Goal: Check status

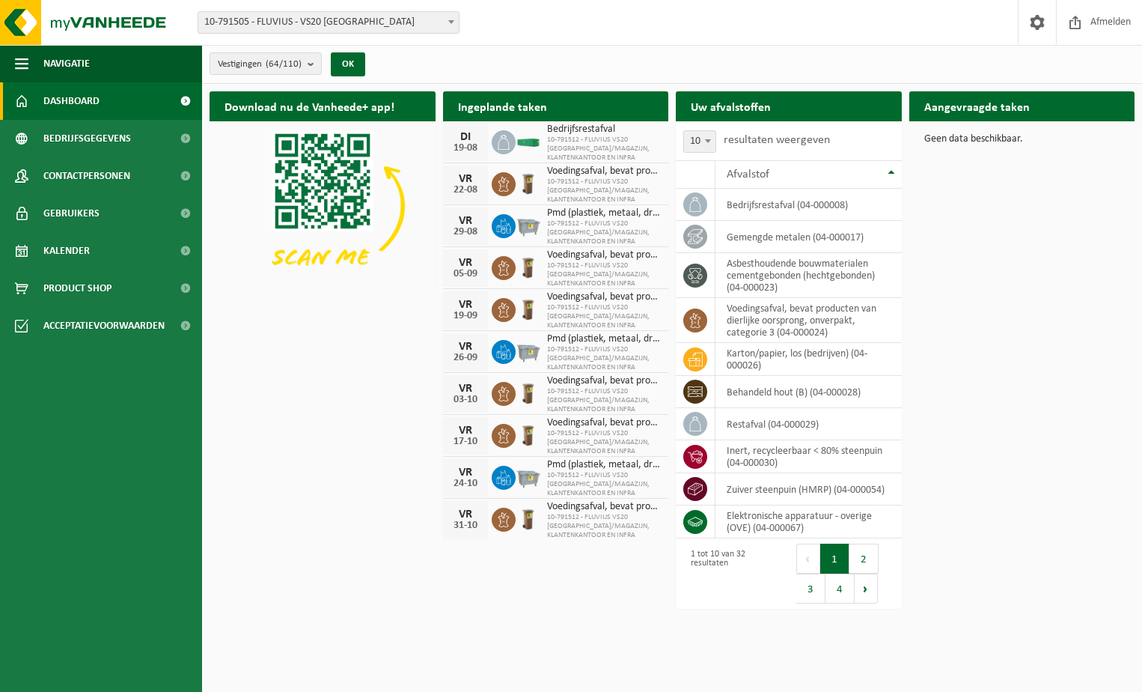
click at [451, 22] on b at bounding box center [451, 22] width 6 height 4
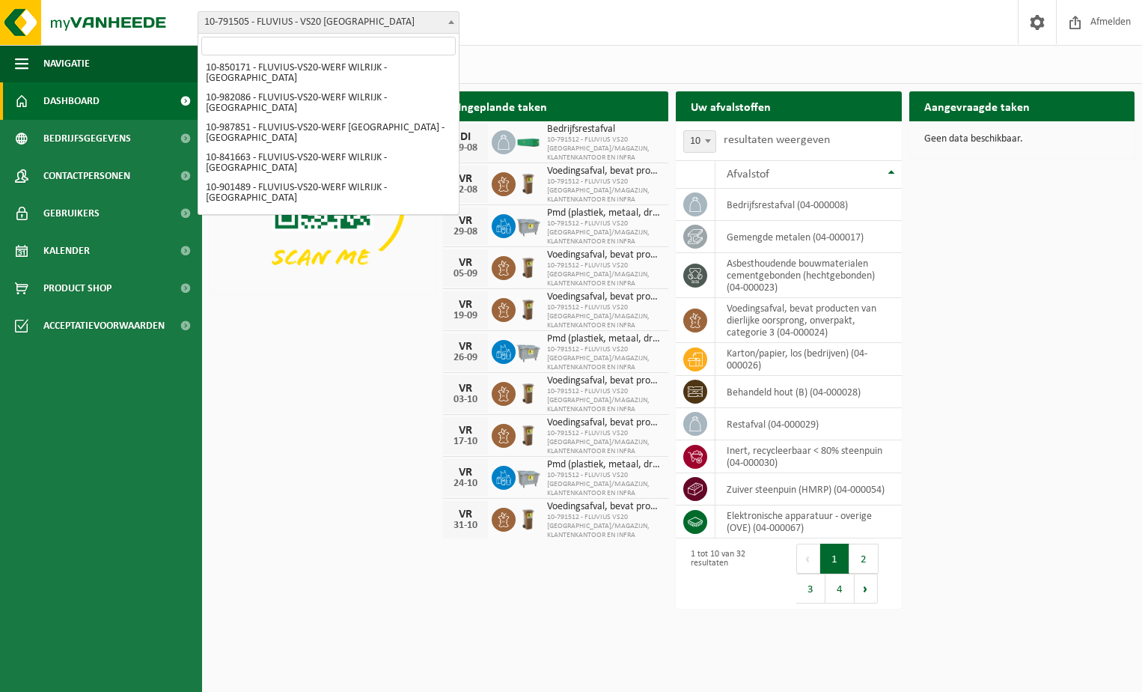
scroll to position [1473, 0]
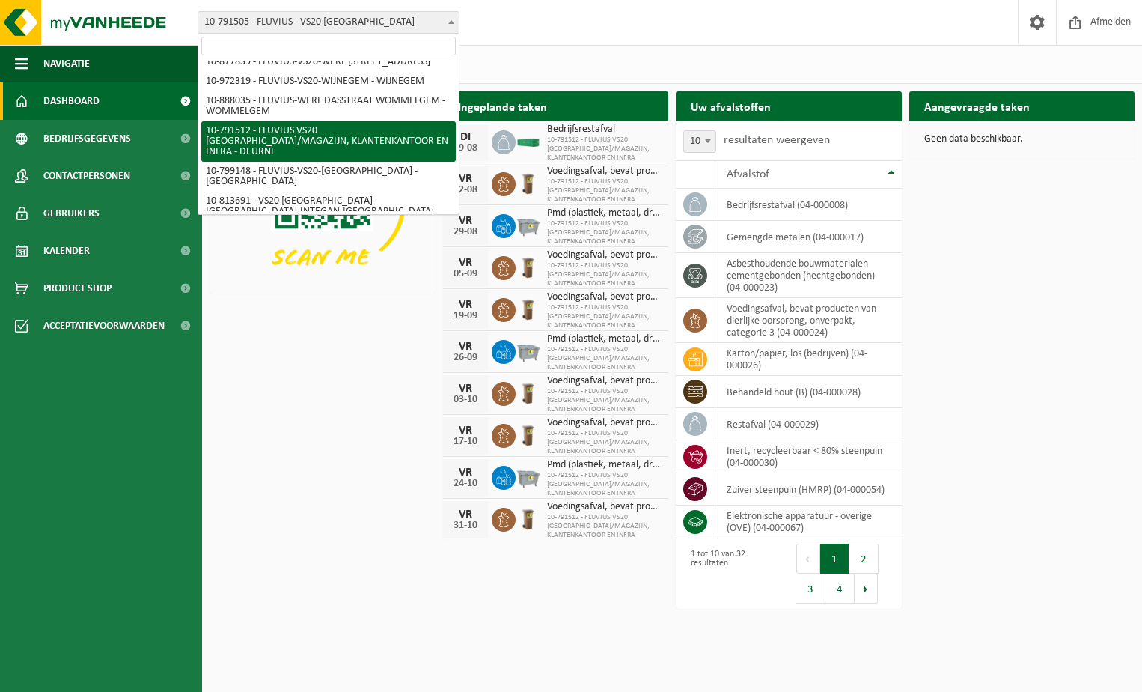
select select "30237"
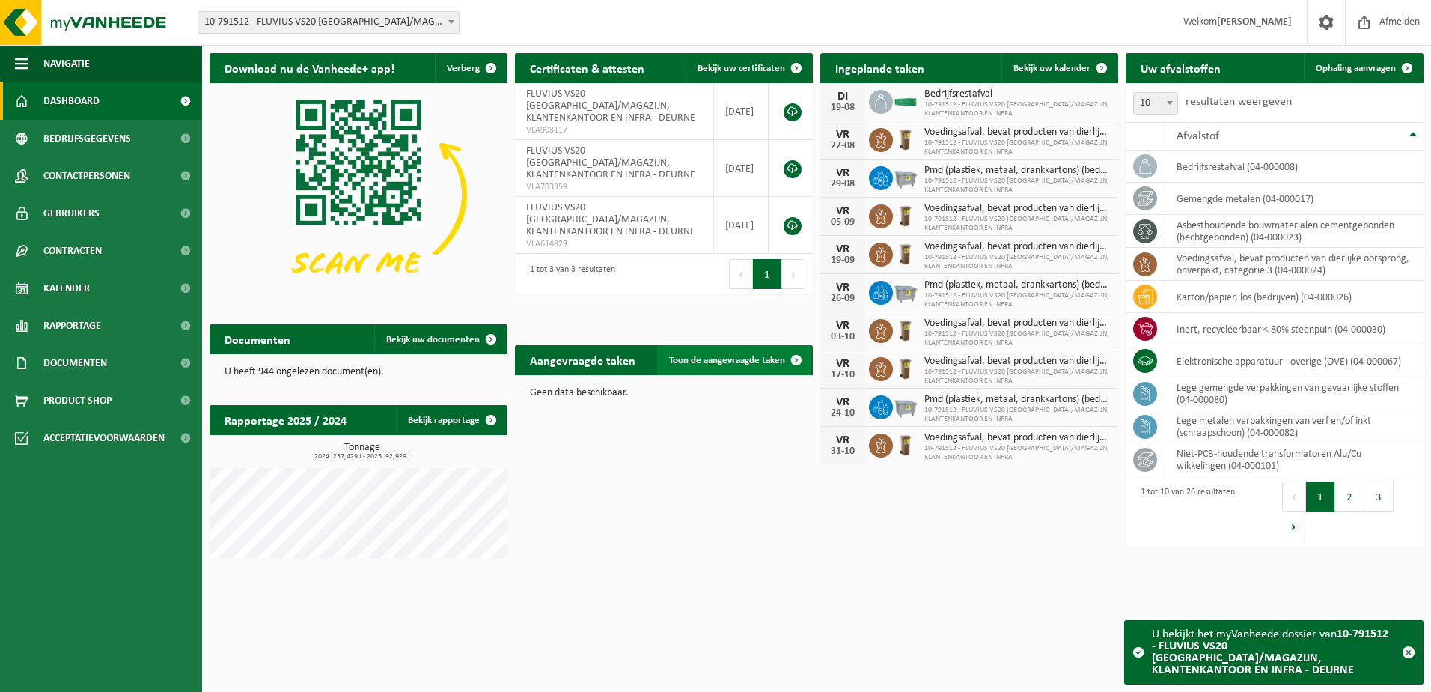
click at [797, 358] on span at bounding box center [796, 360] width 30 height 30
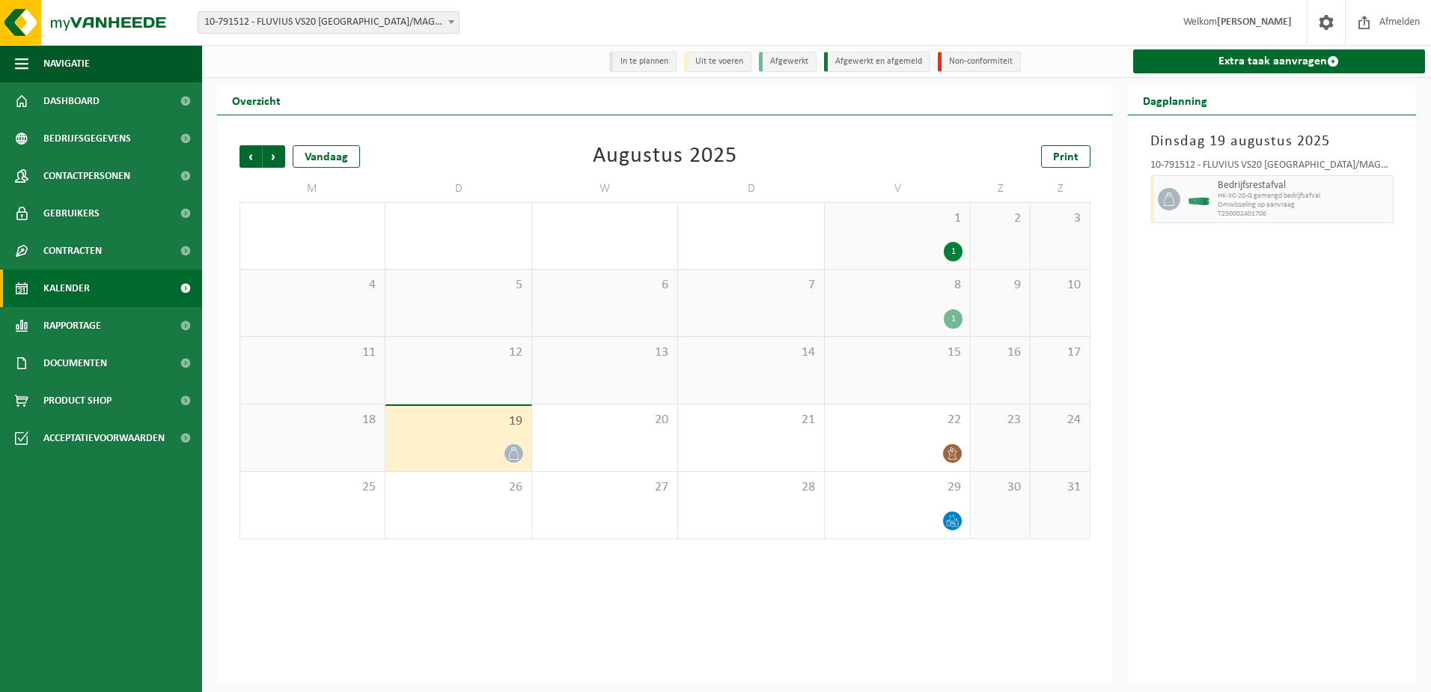
click at [953, 250] on div "1" at bounding box center [953, 251] width 19 height 19
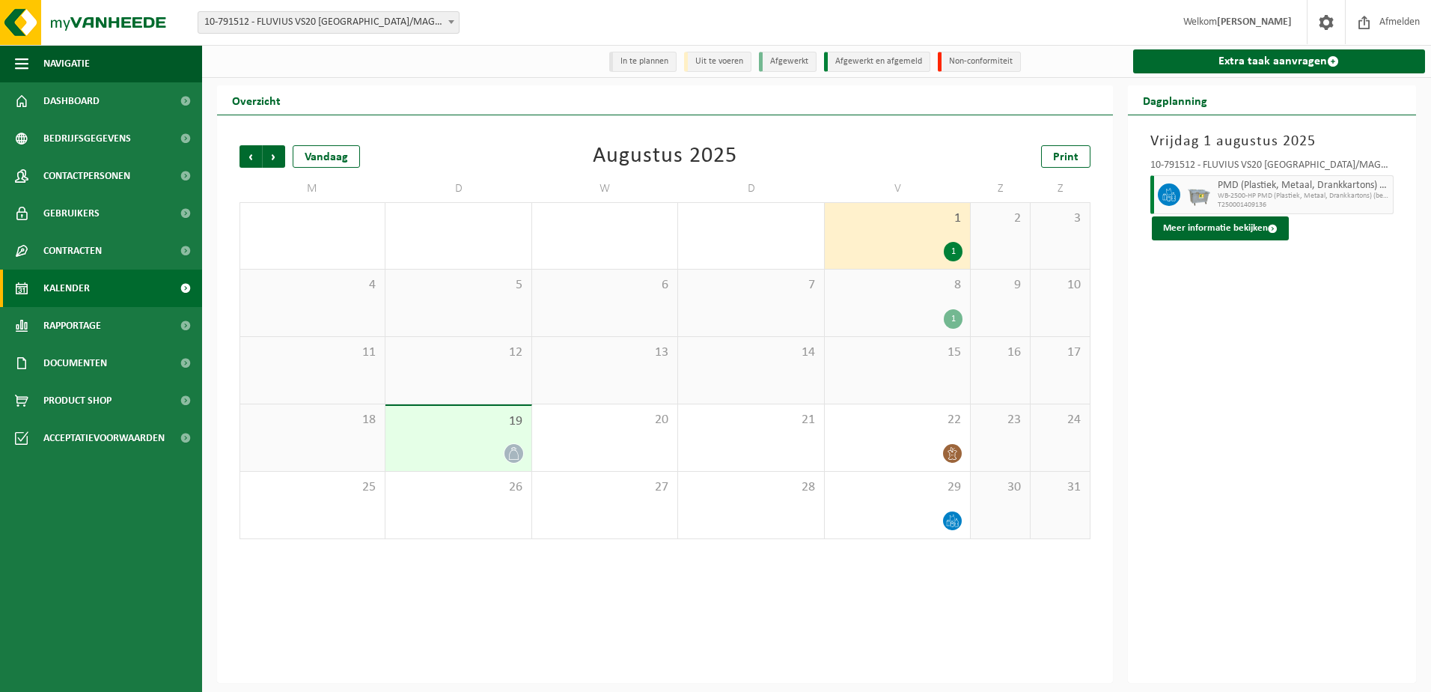
click at [948, 314] on div "1" at bounding box center [953, 318] width 19 height 19
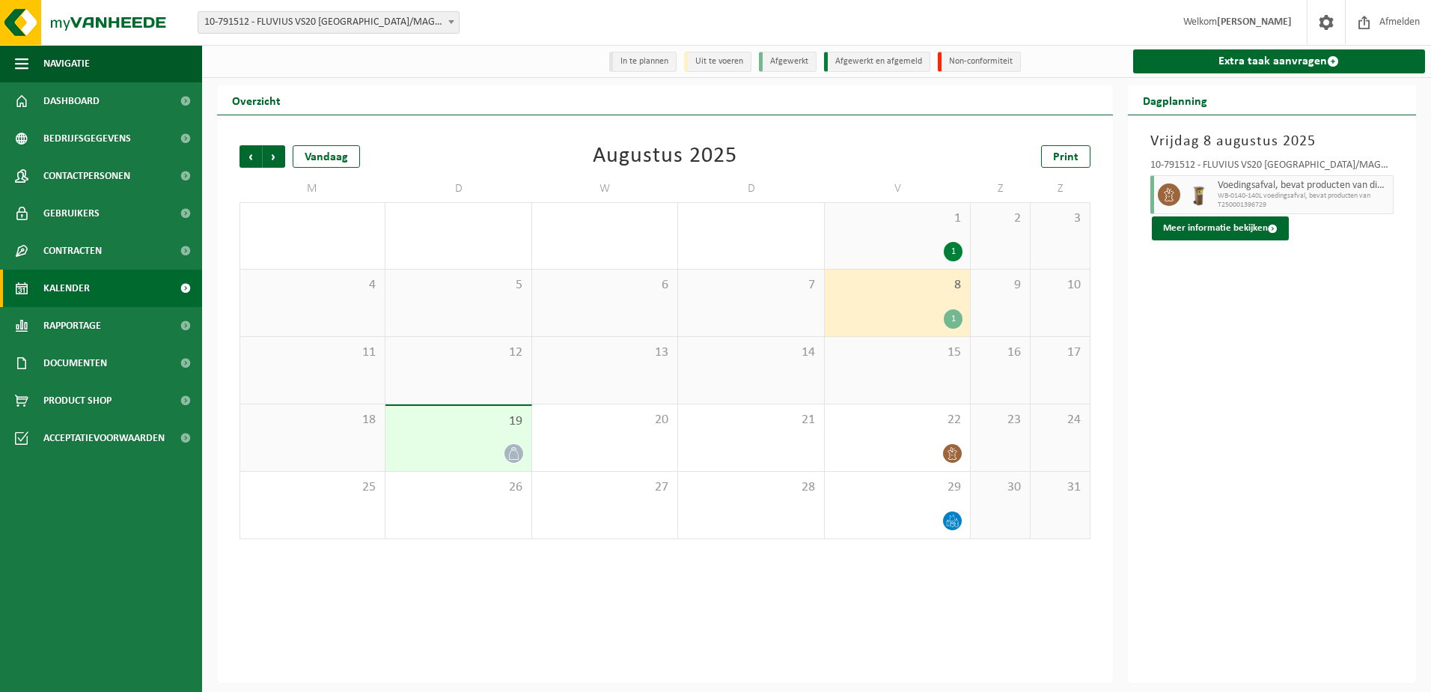
click at [949, 314] on div "1" at bounding box center [953, 318] width 19 height 19
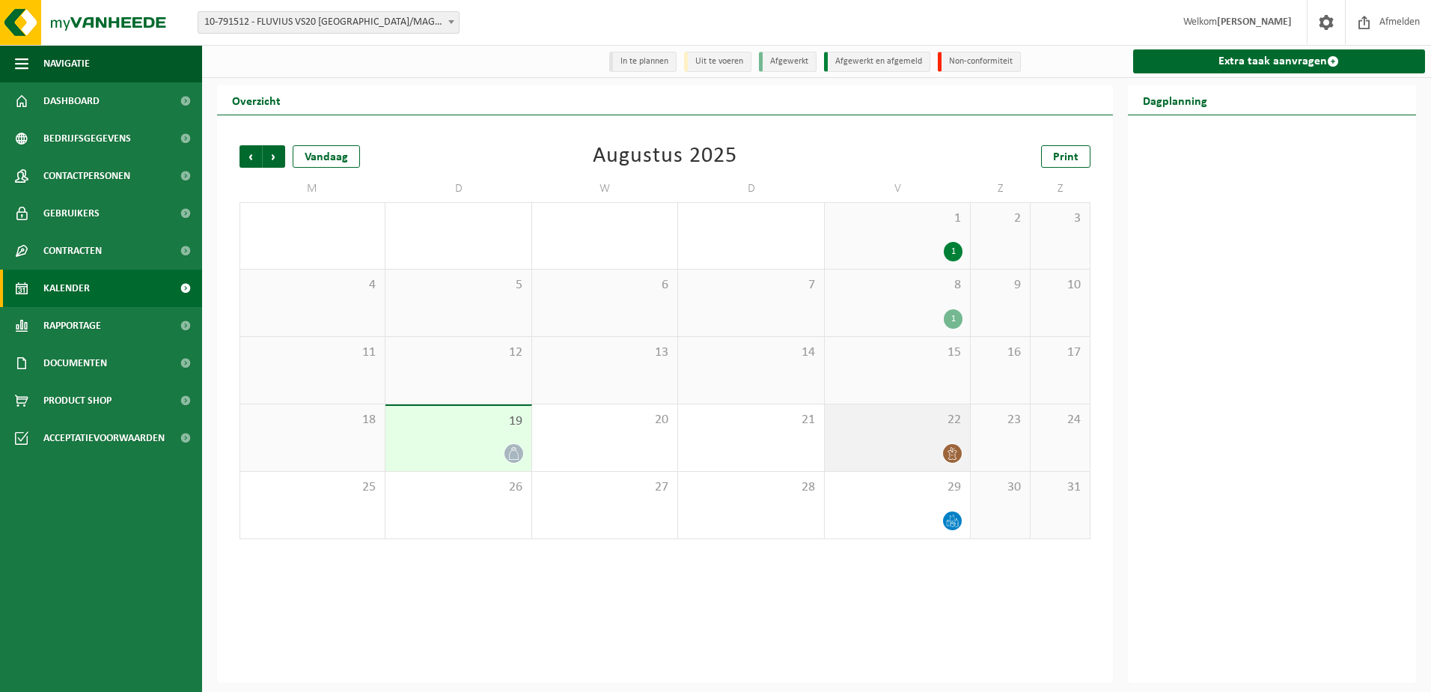
click at [953, 454] on icon at bounding box center [952, 453] width 13 height 13
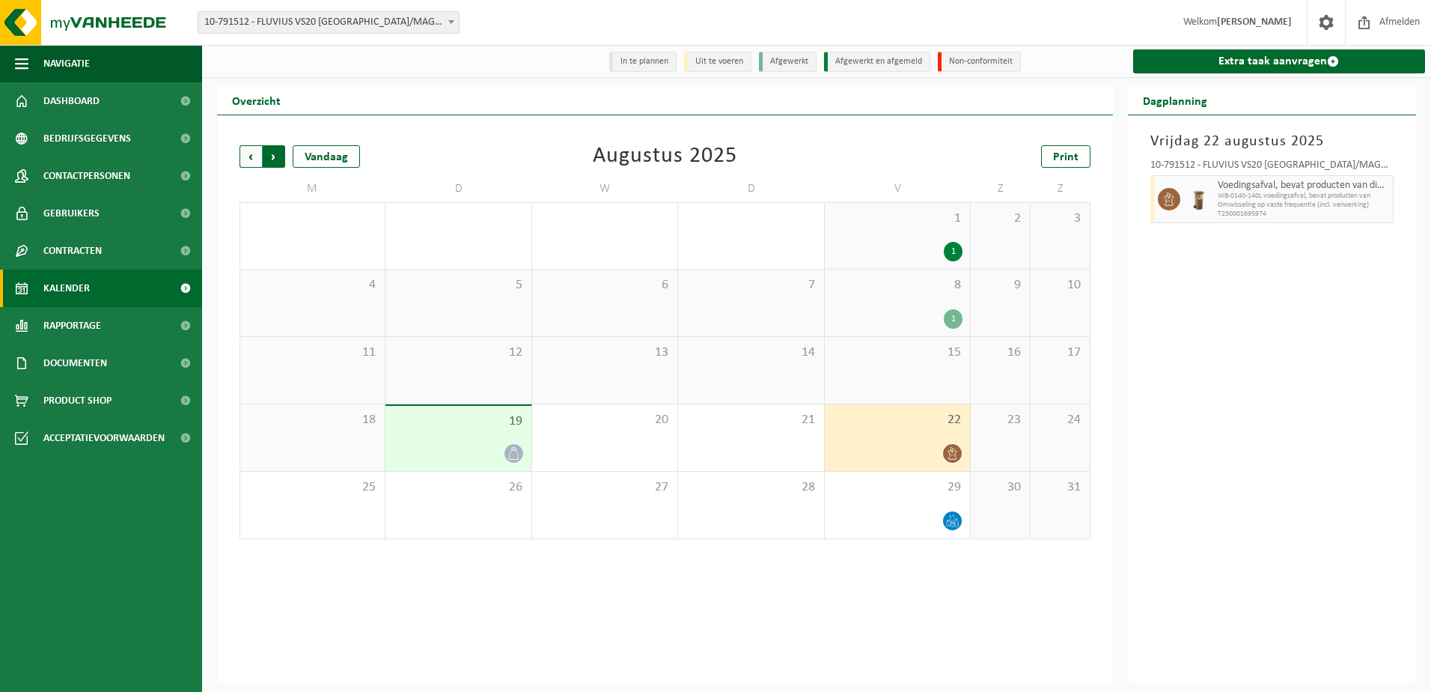
click at [251, 156] on span "Vorige" at bounding box center [250, 156] width 22 height 22
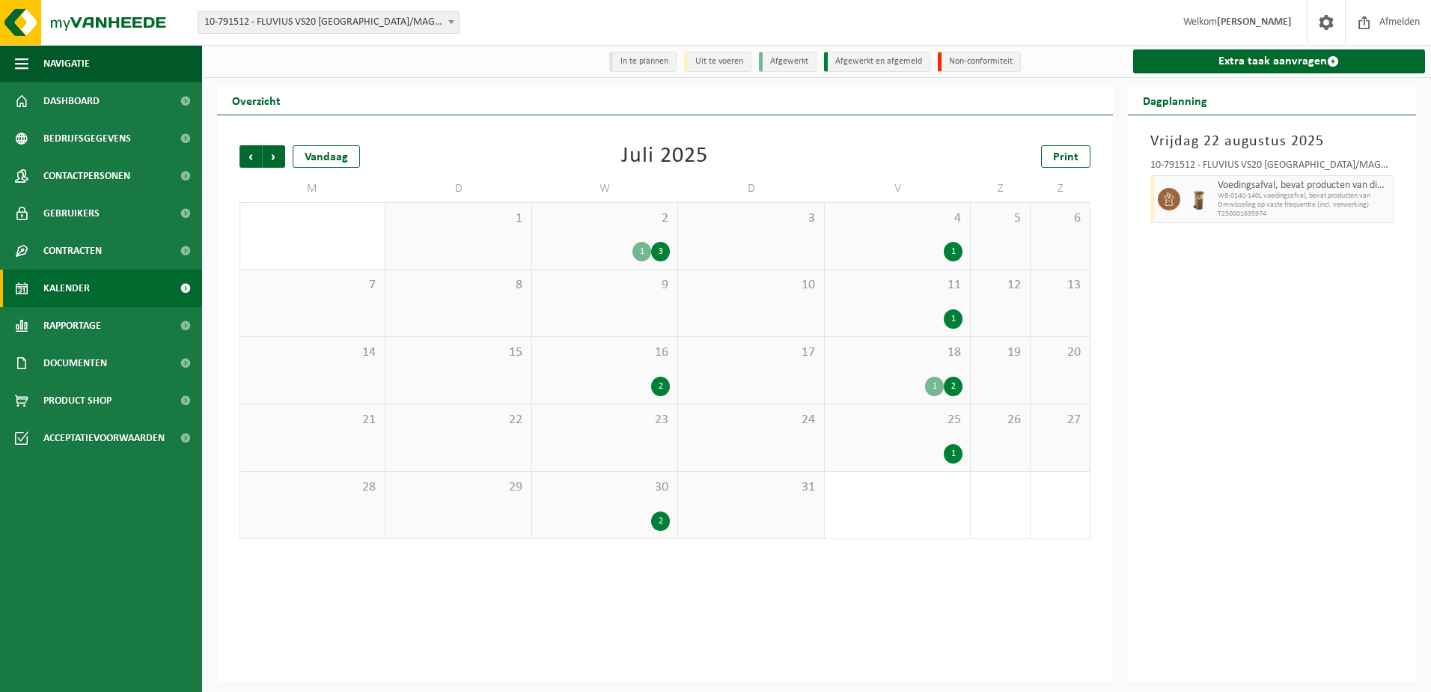
click at [641, 61] on li "In te plannen" at bounding box center [642, 62] width 67 height 20
click at [751, 58] on li "Uit te voeren" at bounding box center [717, 62] width 67 height 20
click at [799, 58] on li "Afgewerkt" at bounding box center [788, 62] width 58 height 20
click at [891, 58] on li "Afgewerkt en afgemeld" at bounding box center [877, 62] width 106 height 20
click at [965, 60] on li "Non-conformiteit" at bounding box center [979, 62] width 83 height 20
